Goal: Information Seeking & Learning: Check status

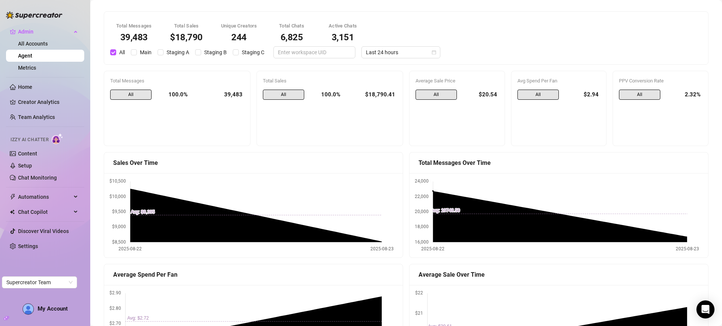
click at [389, 61] on div "Total Messages 39,483 Total Sales $18,790 Unique Creators 244 Total Chats 6,825…" at bounding box center [406, 38] width 604 height 53
click at [390, 53] on span "Last 24 hours" at bounding box center [401, 52] width 70 height 11
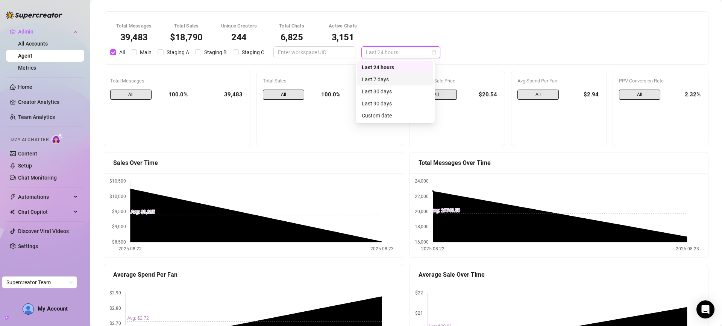
drag, startPoint x: 405, startPoint y: 77, endPoint x: 448, endPoint y: 41, distance: 56.5
click at [405, 77] on div "Last 7 days" at bounding box center [395, 79] width 67 height 8
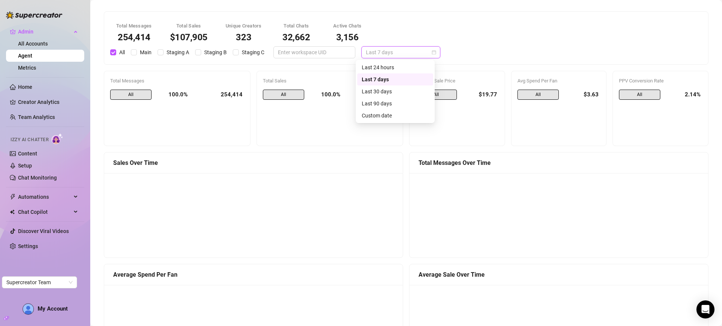
drag, startPoint x: 402, startPoint y: 52, endPoint x: 402, endPoint y: 62, distance: 10.6
click at [402, 52] on span "Last 7 days" at bounding box center [401, 52] width 70 height 11
click at [404, 94] on div "Last 30 days" at bounding box center [395, 91] width 67 height 8
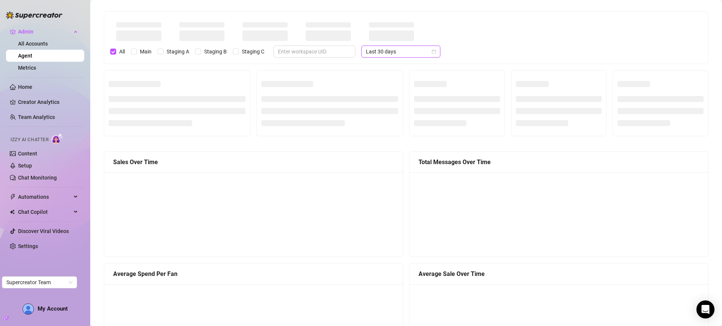
drag, startPoint x: 389, startPoint y: 55, endPoint x: 387, endPoint y: 67, distance: 11.5
click at [389, 55] on span "Last 30 days" at bounding box center [401, 51] width 70 height 11
click at [388, 106] on div "Last 90 days" at bounding box center [395, 103] width 67 height 8
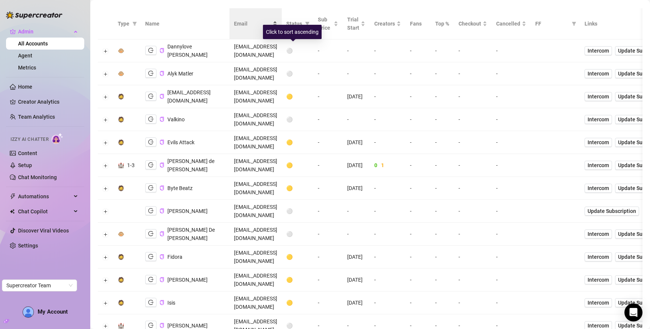
scroll to position [30, 0]
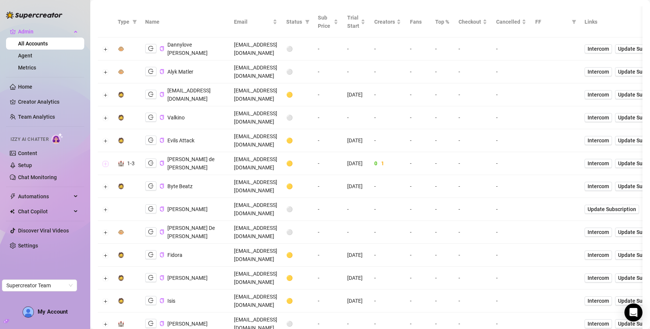
click at [104, 161] on button "Expand row" at bounding box center [106, 164] width 6 height 6
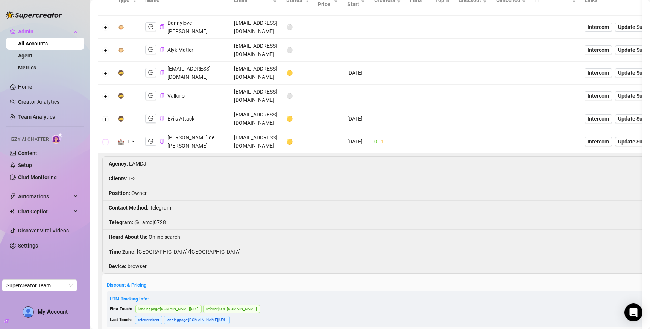
scroll to position [59, 0]
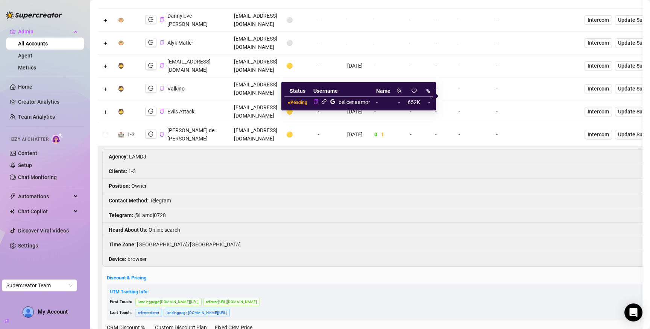
click at [322, 102] on icon "link" at bounding box center [324, 101] width 5 height 5
